Goal: Book appointment/travel/reservation

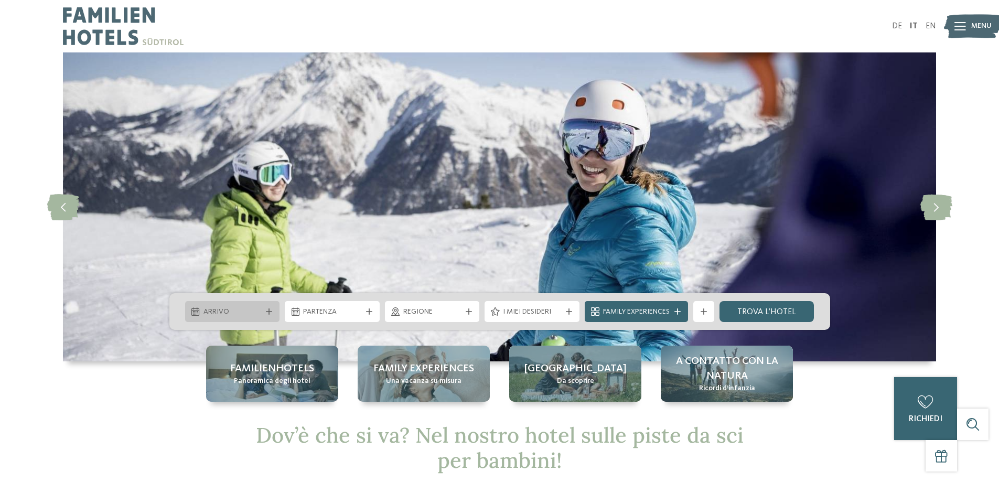
click at [229, 307] on span "Arrivo" at bounding box center [232, 312] width 58 height 10
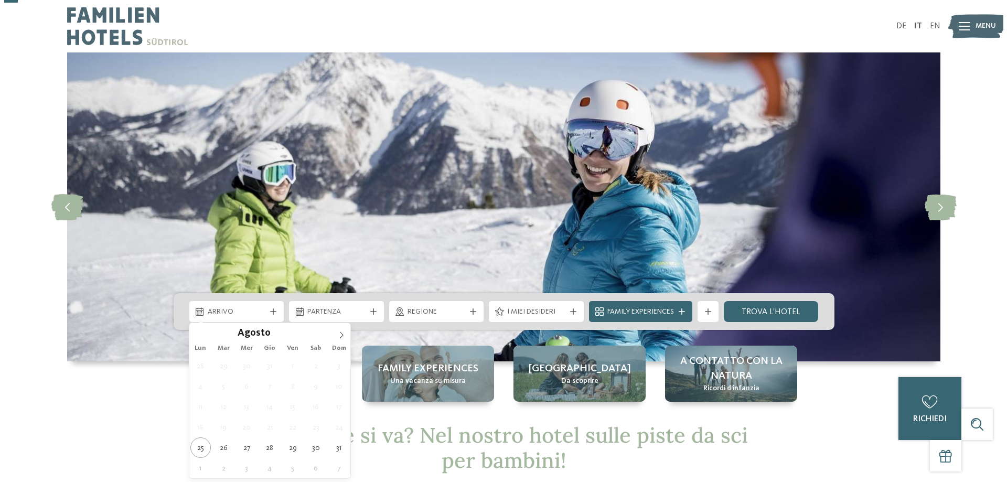
scroll to position [105, 0]
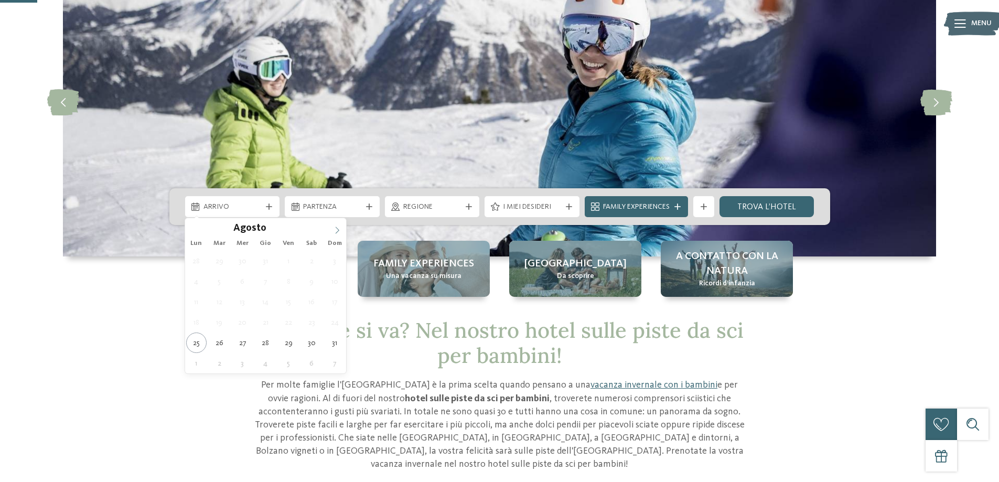
click at [337, 232] on icon at bounding box center [338, 229] width 4 height 7
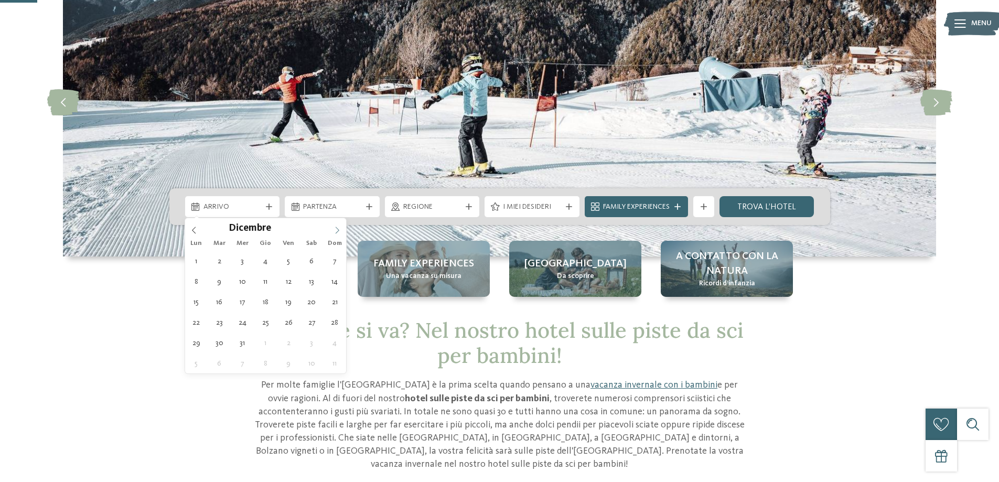
click at [337, 232] on icon at bounding box center [338, 229] width 4 height 7
type div "[DATE]"
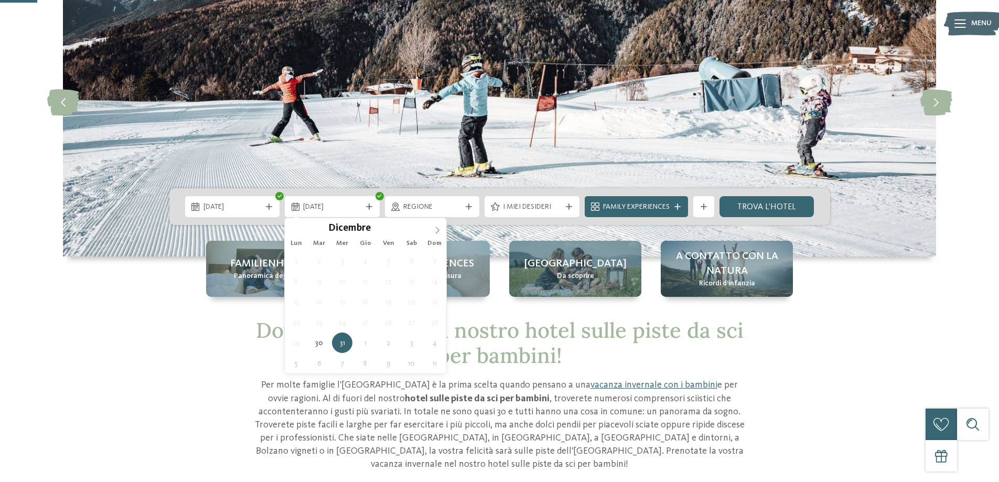
type input "****"
click at [435, 232] on icon at bounding box center [437, 229] width 7 height 7
type div "[DATE]"
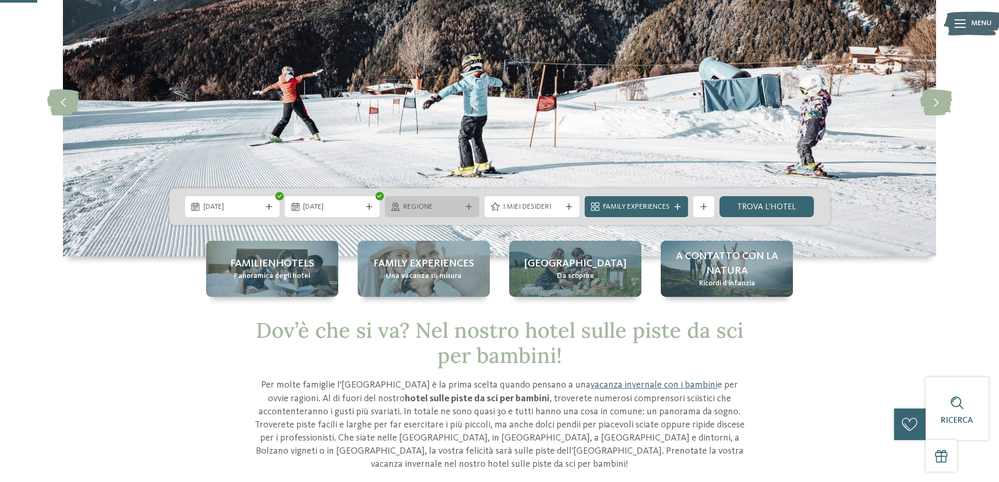
click at [457, 210] on span "Regione" at bounding box center [432, 207] width 58 height 10
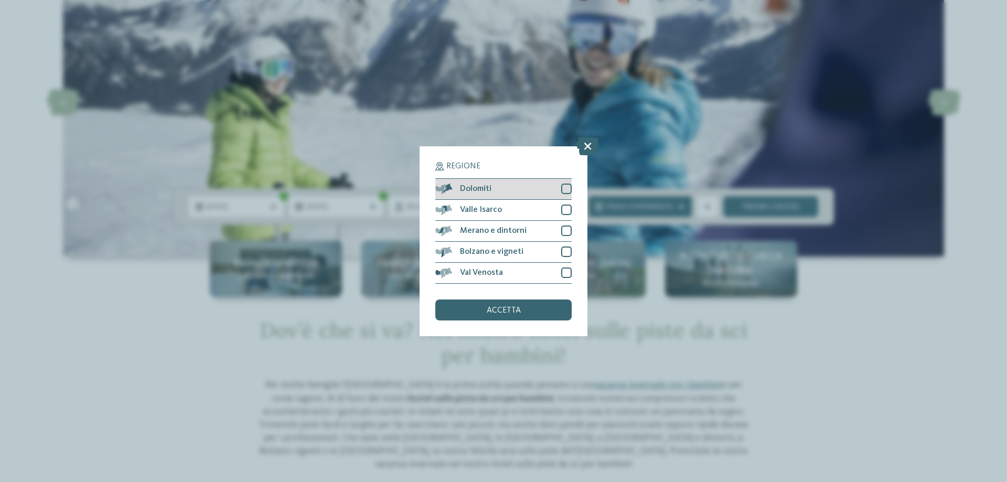
click at [522, 188] on div "Dolomiti" at bounding box center [503, 189] width 136 height 21
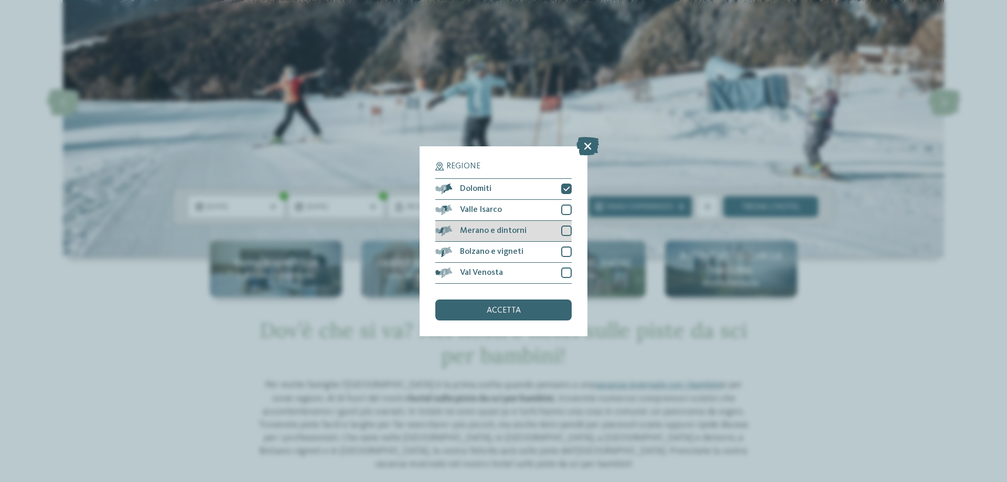
click at [518, 230] on span "Merano e dintorni" at bounding box center [493, 230] width 67 height 8
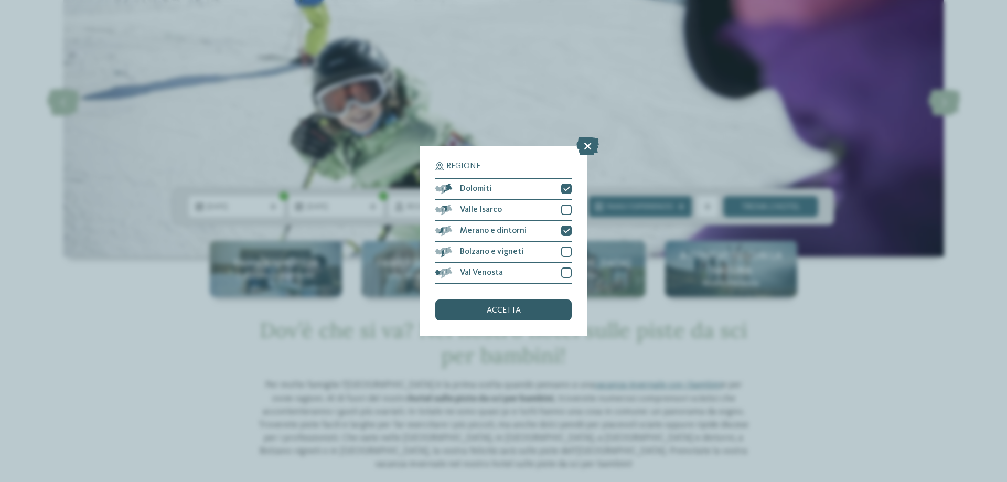
click at [504, 307] on span "accetta" at bounding box center [503, 310] width 34 height 8
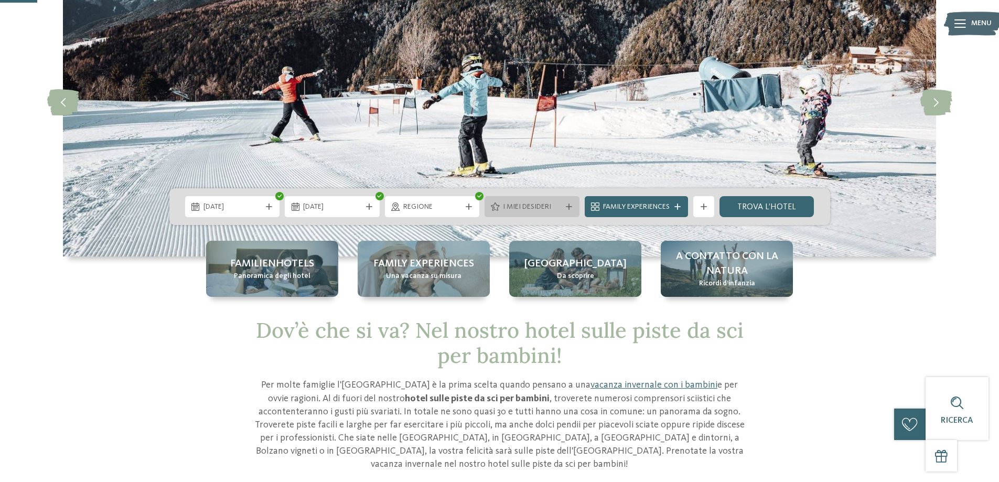
click at [548, 204] on span "I miei desideri" at bounding box center [532, 207] width 58 height 10
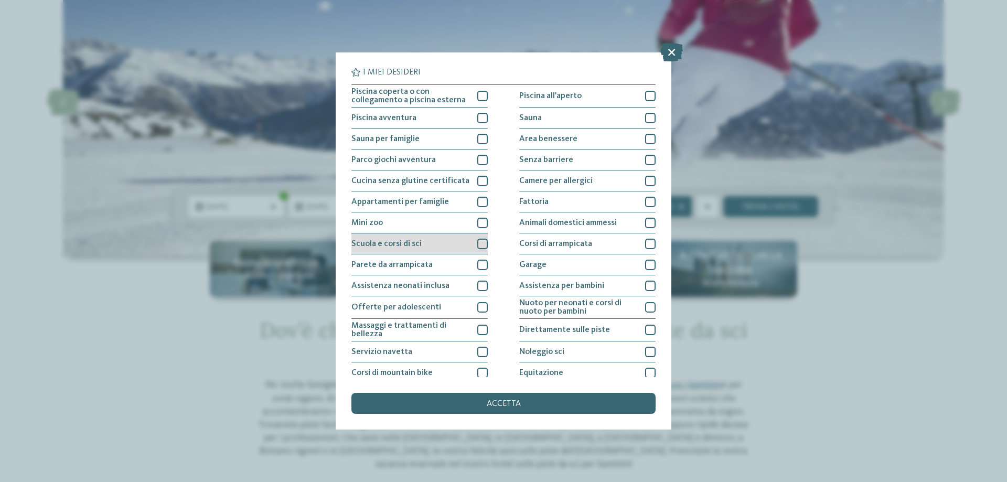
click at [453, 244] on div "Scuola e corsi di sci" at bounding box center [419, 243] width 136 height 21
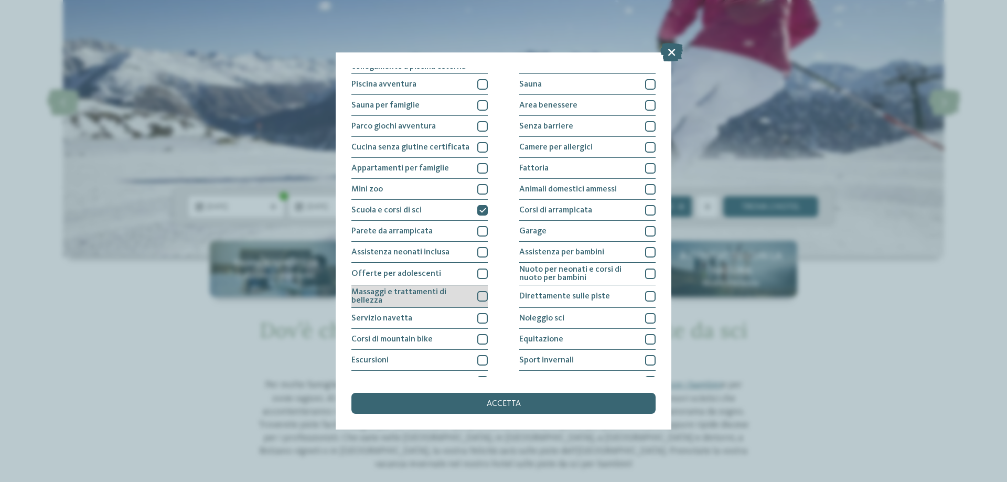
scroll to position [52, 0]
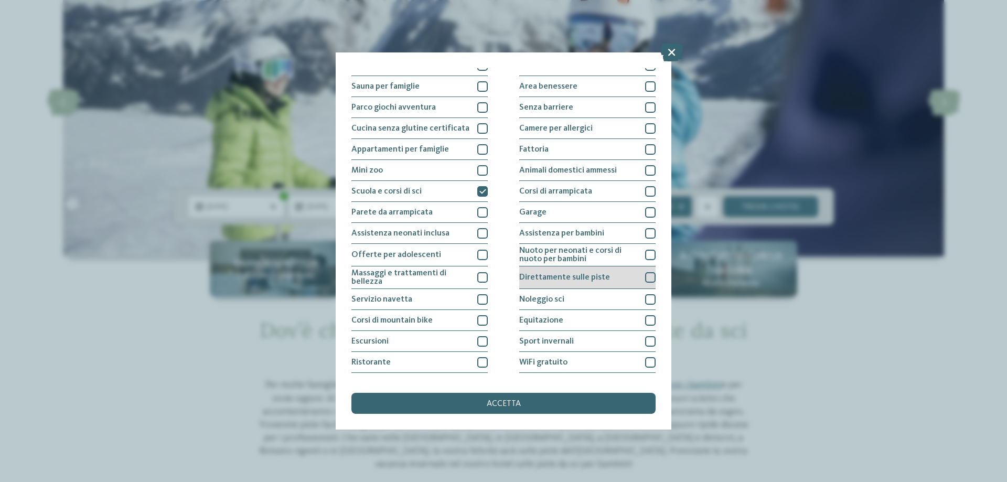
click at [582, 280] on span "Direttamente sulle piste" at bounding box center [564, 277] width 91 height 8
click at [572, 301] on div "Noleggio sci" at bounding box center [587, 299] width 136 height 21
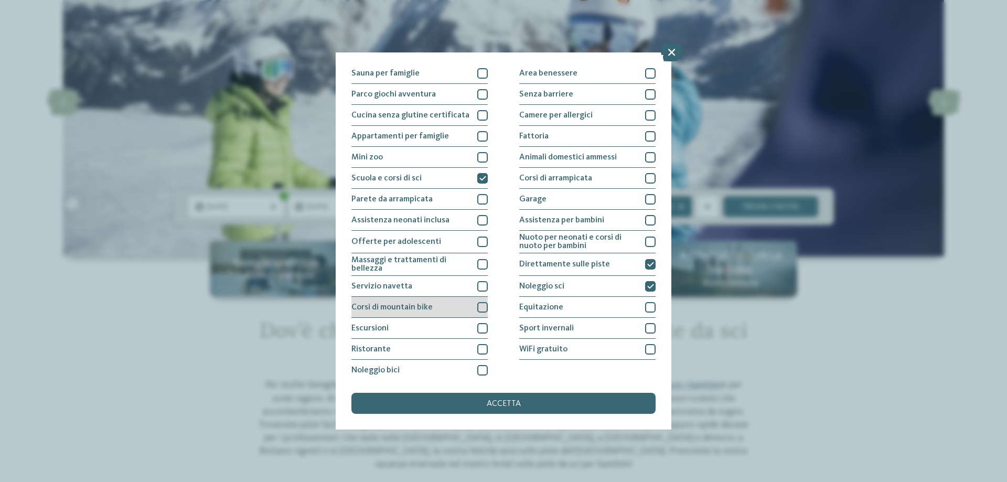
scroll to position [69, 0]
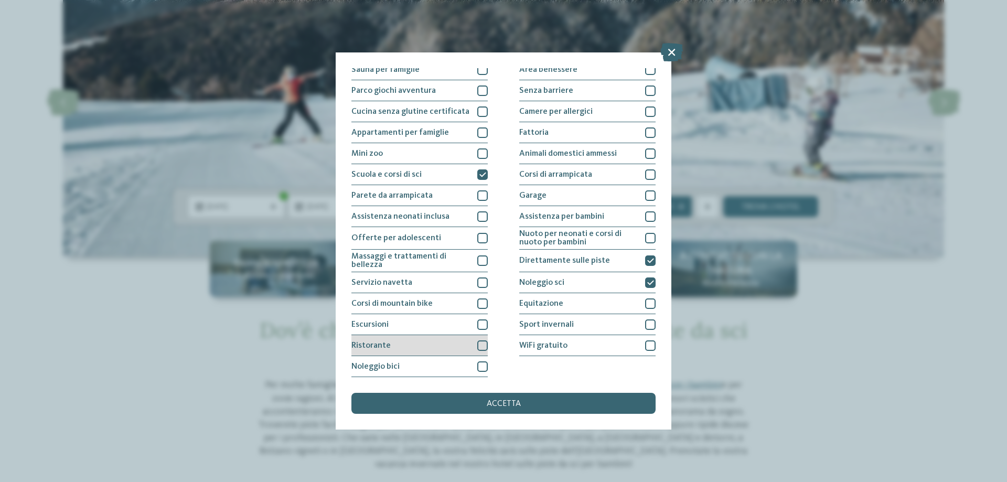
click at [450, 350] on div "Ristorante" at bounding box center [419, 345] width 136 height 21
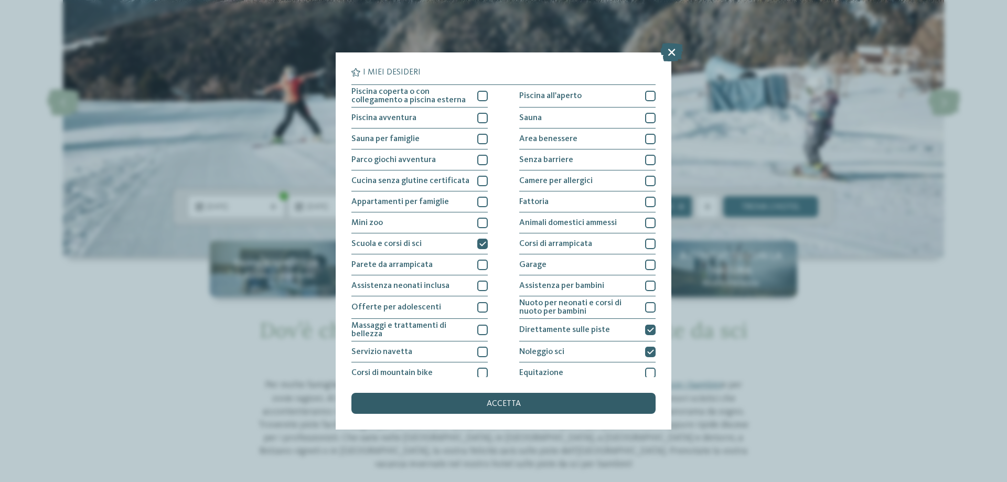
click at [481, 398] on div "accetta" at bounding box center [503, 403] width 304 height 21
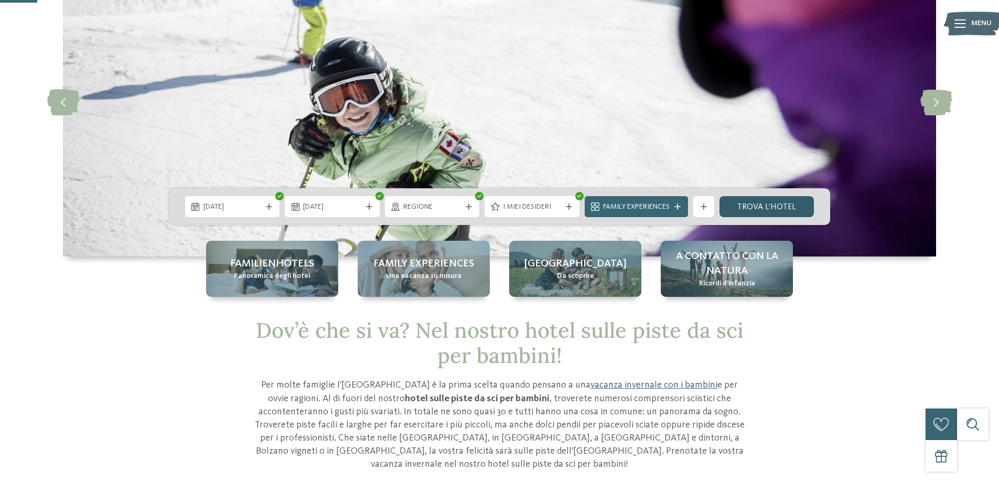
click at [770, 211] on link "trova l’hotel" at bounding box center [766, 206] width 95 height 21
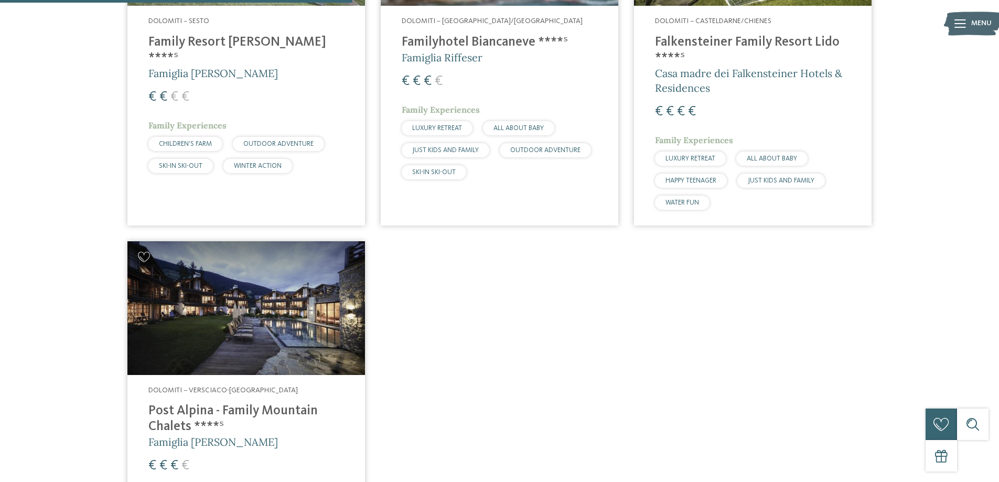
scroll to position [396, 0]
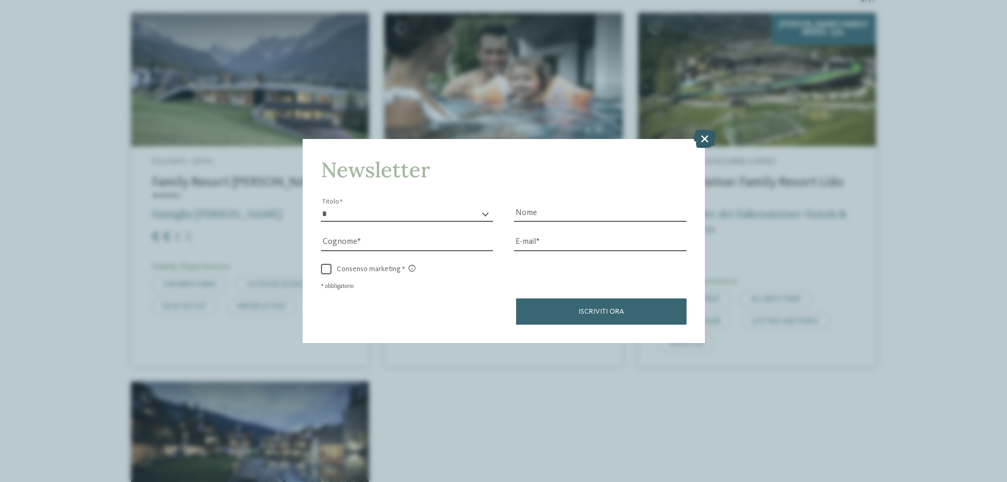
click at [705, 142] on icon at bounding box center [704, 138] width 23 height 18
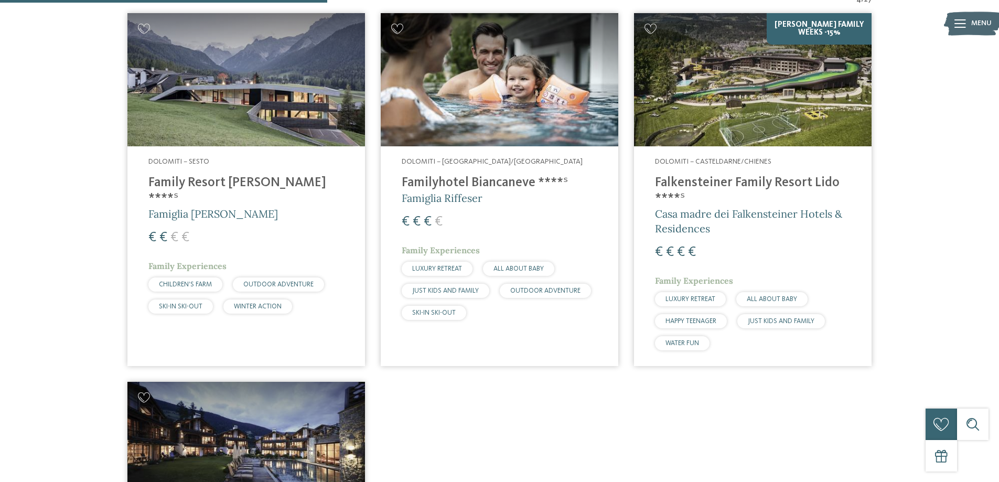
click at [267, 228] on div "€ € € €" at bounding box center [246, 237] width 196 height 19
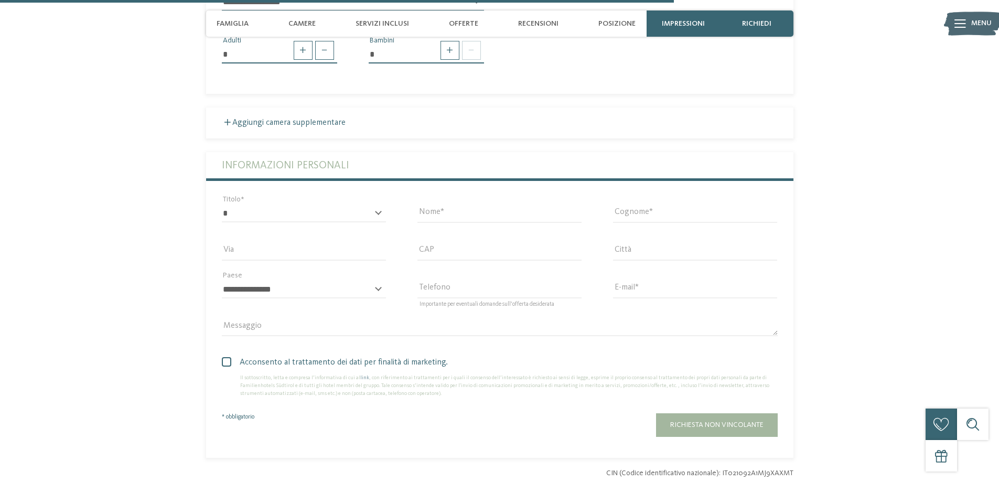
scroll to position [2149, 0]
